Goal: Find contact information: Find contact information

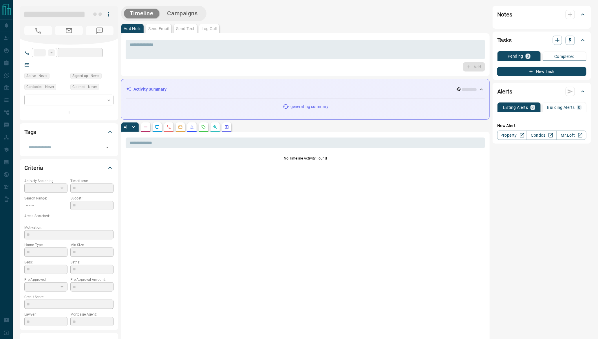
type input "**"
type input "**********"
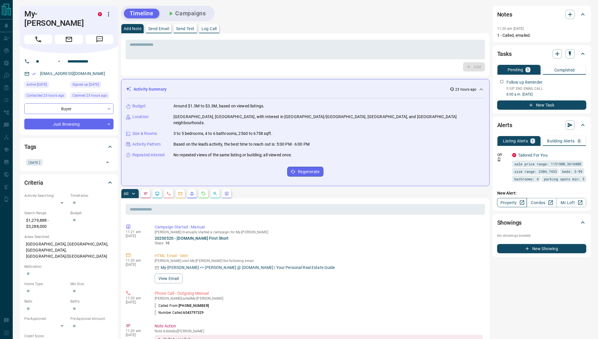
click at [513, 207] on link "Property" at bounding box center [512, 202] width 30 height 9
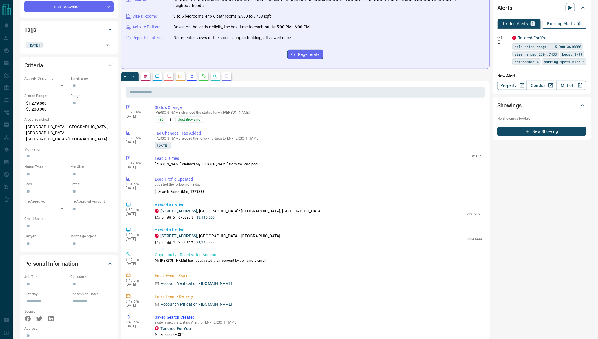
scroll to position [137, 0]
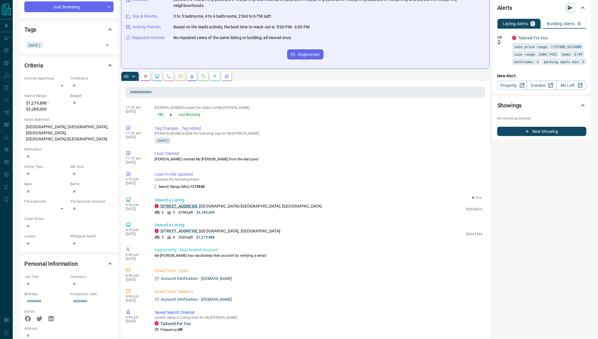
click at [181, 204] on link "[STREET_ADDRESS]" at bounding box center [178, 206] width 37 height 5
click at [179, 229] on link "[STREET_ADDRESS]" at bounding box center [178, 231] width 37 height 5
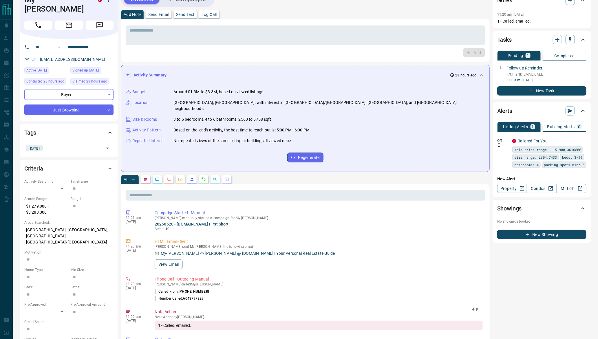
scroll to position [0, 0]
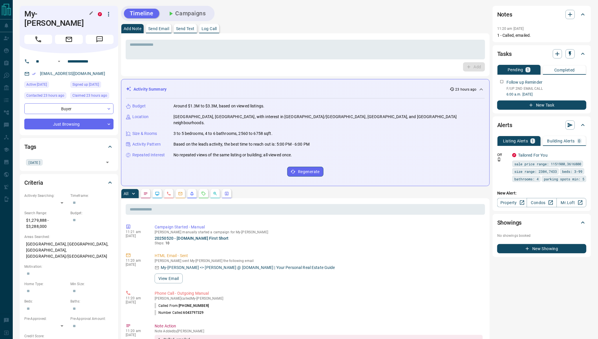
click at [27, 14] on h1 "My-[PERSON_NAME]" at bounding box center [56, 18] width 65 height 19
drag, startPoint x: 27, startPoint y: 14, endPoint x: 78, endPoint y: 15, distance: 50.9
click at [78, 15] on h1 "My-[PERSON_NAME]" at bounding box center [56, 18] width 65 height 19
copy div "My-[PERSON_NAME] P"
click at [205, 11] on button "Campaigns" at bounding box center [186, 14] width 50 height 10
